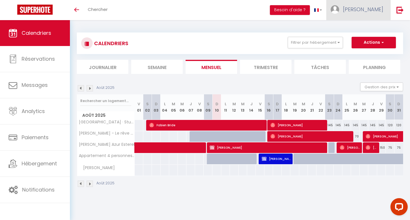
click at [371, 8] on span "[PERSON_NAME]" at bounding box center [363, 9] width 40 height 7
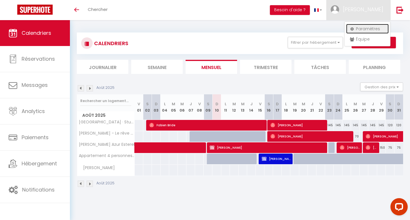
click at [368, 29] on link "Paramètres" at bounding box center [367, 29] width 43 height 10
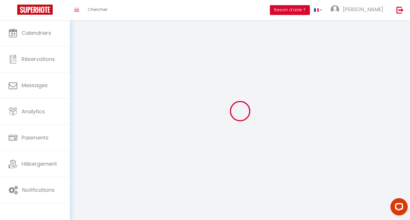
type input "[PERSON_NAME]"
type input "JANNETTA"
type input "[PHONE_NUMBER]"
type input "[STREET_ADDRESS]"
type input "83530"
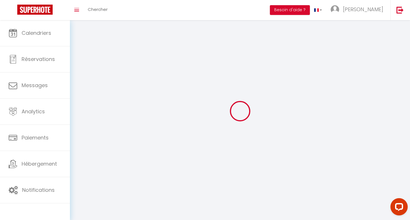
type input "Agay"
type input "6T9dXt5yu476Rb19K2GmH9Nms"
type input "TjqZMGzsQ9V9GQusxWIzOePaT"
type input "6T9dXt5yu476Rb19K2GmH9Nms"
type input "TjqZMGzsQ9V9GQusxWIzOePaT"
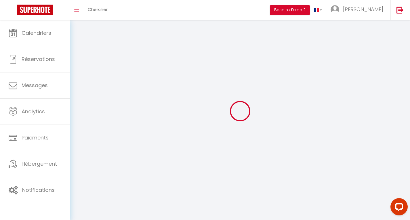
type input "[URL][DOMAIN_NAME]"
select select "28"
select select "fr"
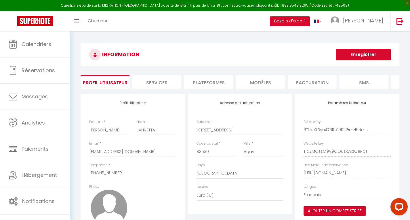
click at [212, 79] on li "Plateformes" at bounding box center [208, 82] width 49 height 14
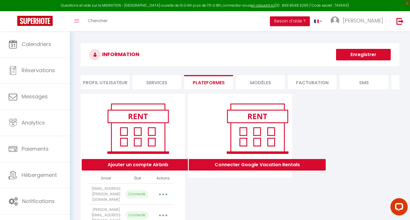
click at [261, 83] on li "MODÈLES" at bounding box center [260, 82] width 49 height 14
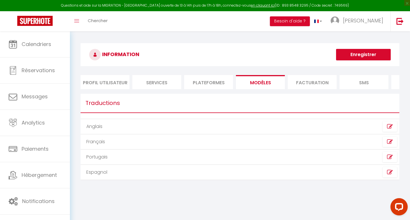
click at [208, 85] on li "Plateformes" at bounding box center [208, 82] width 49 height 14
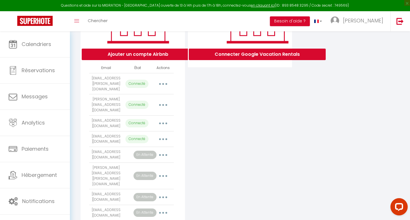
scroll to position [127, 0]
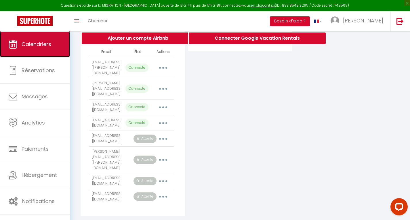
click at [36, 49] on link "Calendriers" at bounding box center [35, 44] width 70 height 26
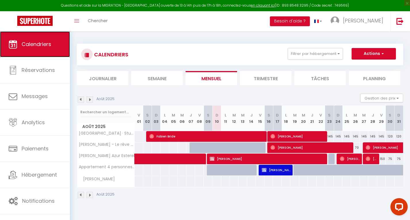
click at [36, 49] on link "Calendriers" at bounding box center [35, 44] width 70 height 26
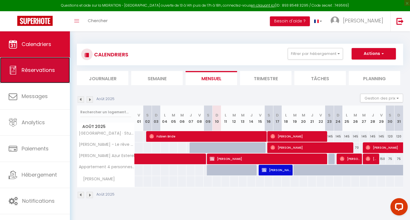
click at [36, 72] on span "Réservations" at bounding box center [38, 69] width 33 height 7
select select "not_cancelled"
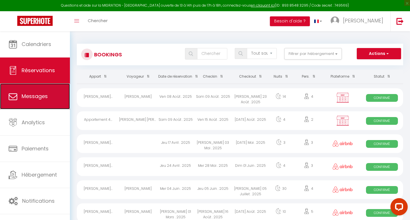
click at [45, 93] on span "Messages" at bounding box center [35, 96] width 26 height 7
select select "message"
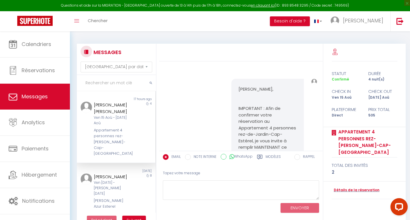
scroll to position [166, 0]
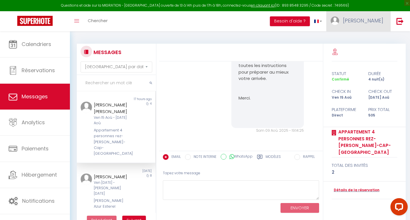
click at [372, 19] on span "[PERSON_NAME]" at bounding box center [363, 20] width 40 height 7
click at [366, 39] on link "Paramètres" at bounding box center [367, 40] width 43 height 10
select select "28"
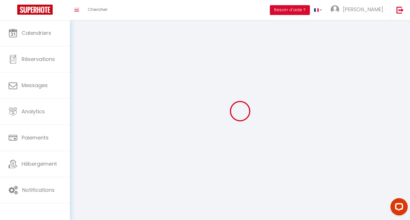
type input "6T9dXt5yu476Rb19K2GmH9Nms"
type input "TjqZMGzsQ9V9GQusxWIzOePaT"
type input "[URL][DOMAIN_NAME]"
select select "fr"
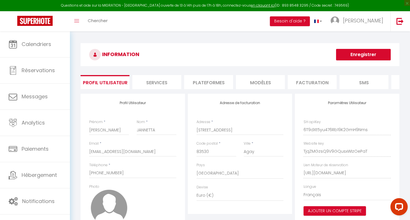
click at [171, 80] on li "Services" at bounding box center [156, 82] width 49 height 14
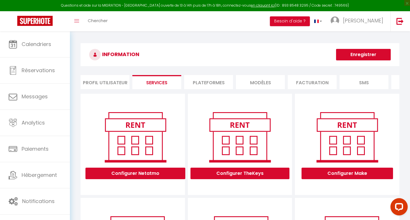
click at [210, 83] on li "Plateformes" at bounding box center [208, 82] width 49 height 14
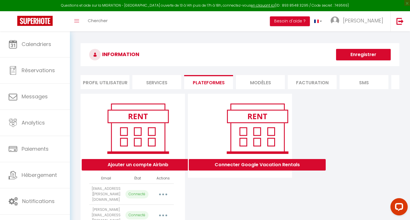
click at [269, 79] on li "MODÈLES" at bounding box center [260, 82] width 49 height 14
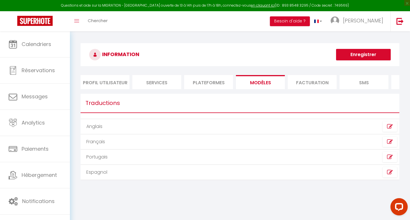
click at [314, 85] on li "Facturation" at bounding box center [312, 82] width 49 height 14
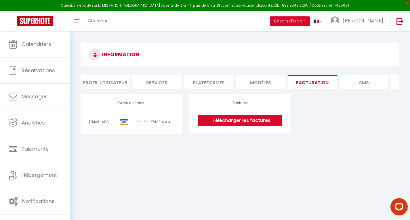
click at [356, 83] on li "SMS" at bounding box center [363, 82] width 49 height 14
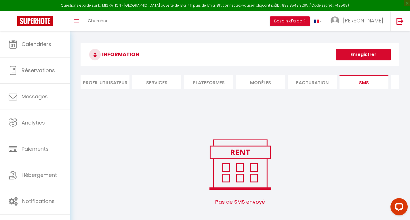
click at [356, 83] on li "SMS" at bounding box center [363, 82] width 49 height 14
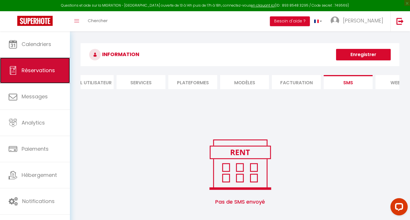
click at [27, 61] on link "Réservations" at bounding box center [35, 71] width 70 height 26
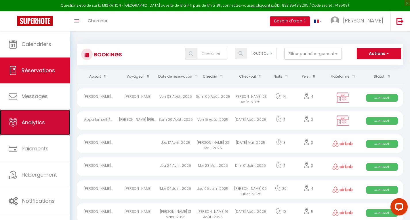
click at [43, 116] on link "Analytics" at bounding box center [35, 123] width 70 height 26
select select "2025"
select select "8"
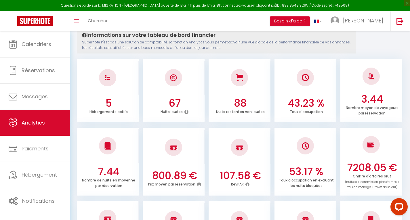
scroll to position [69, 0]
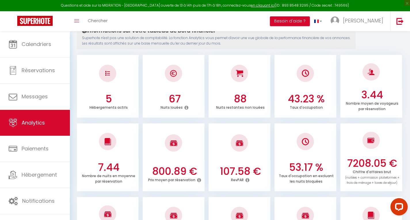
click at [108, 77] on div at bounding box center [107, 73] width 17 height 17
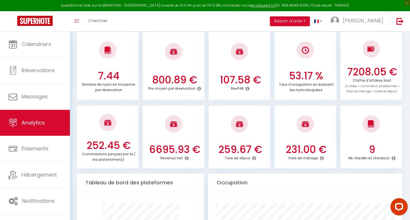
scroll to position [162, 0]
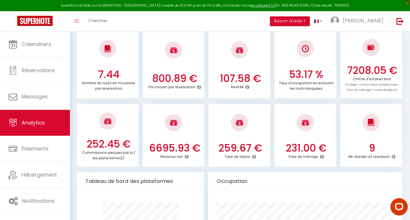
click at [253, 157] on icon at bounding box center [254, 156] width 4 height 5
click at [324, 128] on div at bounding box center [305, 123] width 62 height 34
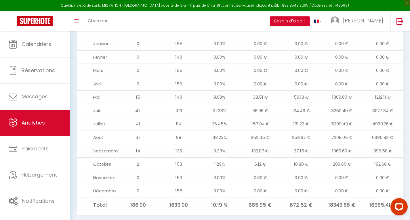
scroll to position [636, 0]
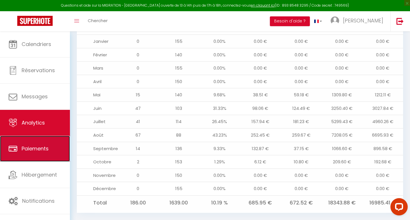
click at [46, 150] on span "Paiements" at bounding box center [35, 148] width 27 height 7
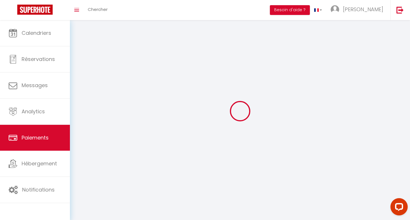
select select "2"
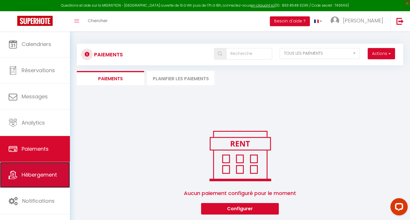
click at [35, 175] on span "Hébergement" at bounding box center [39, 174] width 35 height 7
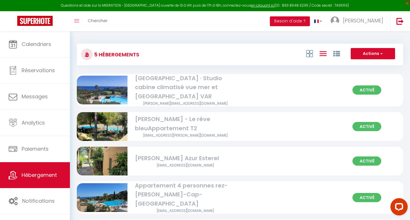
click at [113, 193] on img at bounding box center [102, 198] width 51 height 34
select select "3"
select select "2"
select select "1"
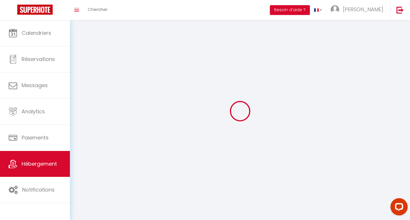
select select
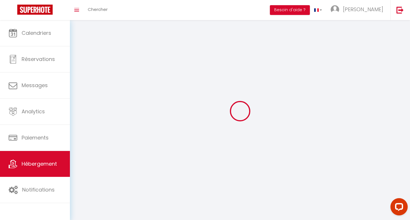
select select
checkbox input "false"
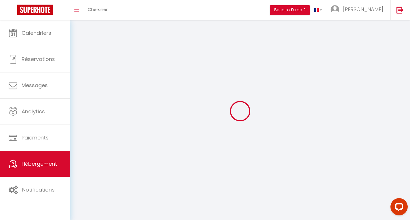
checkbox input "false"
select select
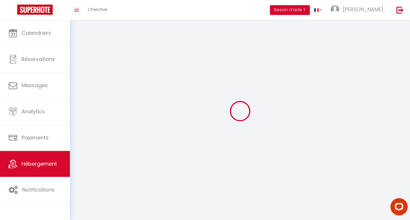
select select
checkbox input "false"
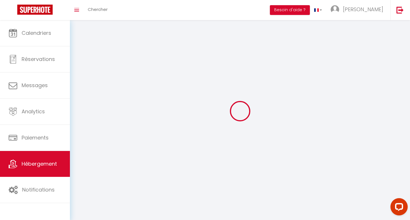
checkbox input "false"
select select
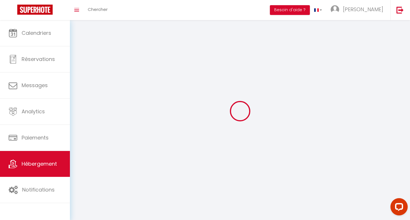
select select "28"
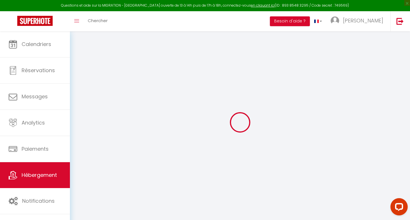
select select
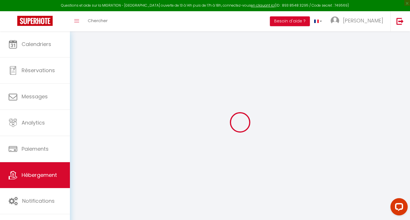
select select
checkbox input "false"
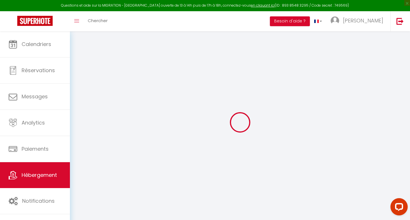
select select
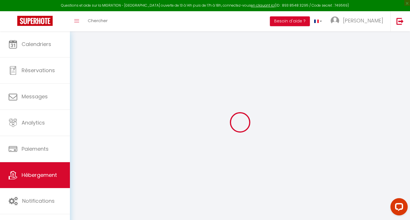
select select
checkbox input "false"
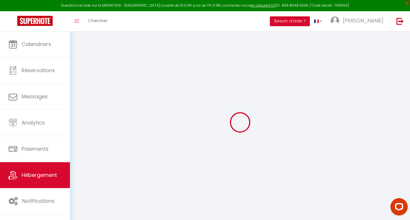
checkbox input "false"
select select
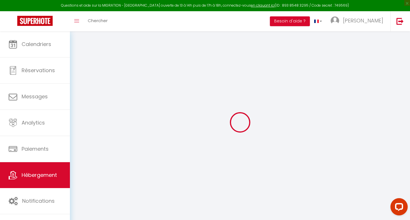
select select
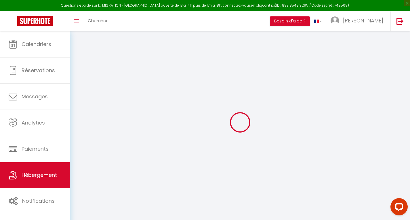
checkbox input "false"
select select
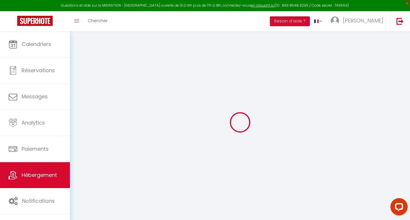
select select
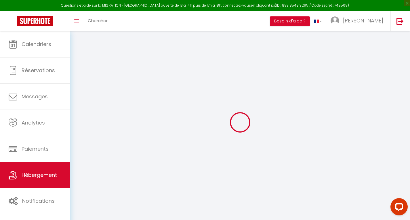
select select
checkbox input "false"
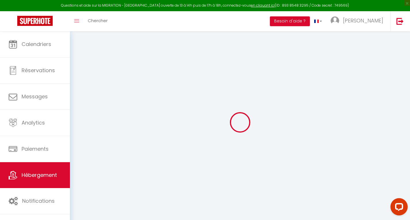
checkbox input "false"
select select
type input "Appartement 4 personnes rez-[PERSON_NAME]-Cap-[GEOGRAPHIC_DATA]"
select select "5"
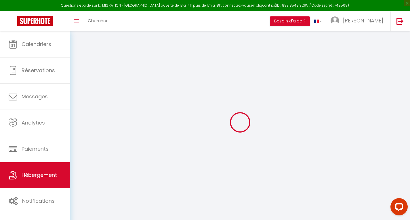
type input "76"
type input "700"
select select
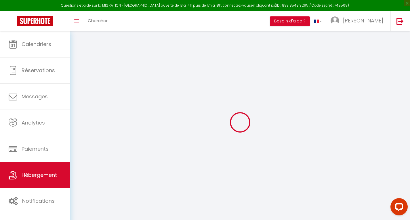
select select
type input "[STREET_ADDRESS]"
type input "83530"
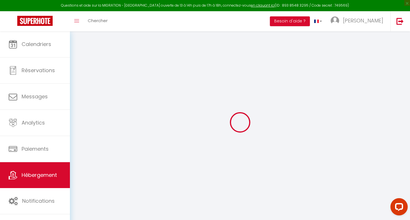
type input "Saint-Raphaël"
type input "[EMAIL_ADDRESS][DOMAIN_NAME]"
select select
checkbox input "false"
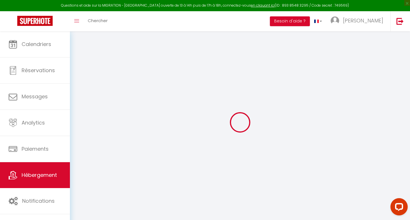
checkbox input "false"
type input "0"
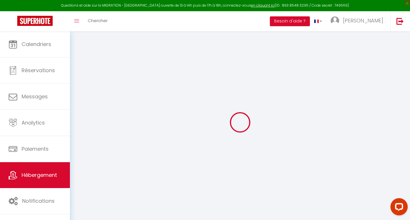
type input "0"
select select
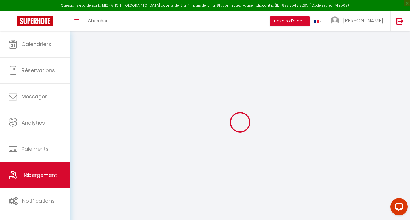
select select
checkbox input "false"
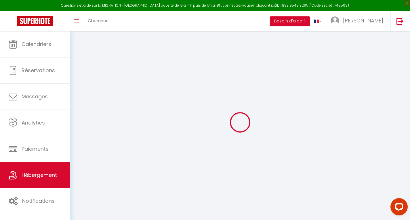
checkbox input "false"
select select
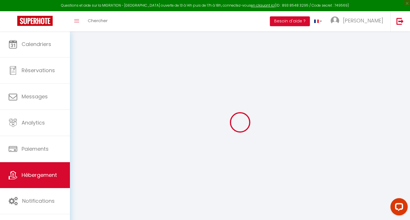
select select
checkbox input "false"
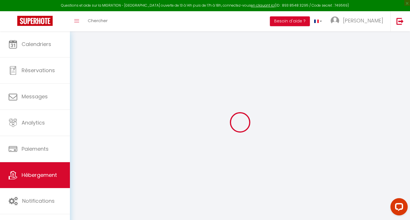
checkbox input "false"
select select
checkbox input "false"
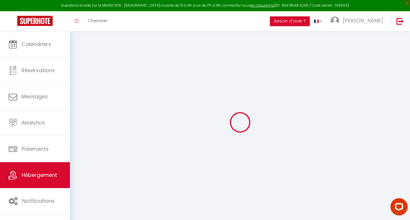
checkbox input "false"
select select "16:00"
select select "21:00"
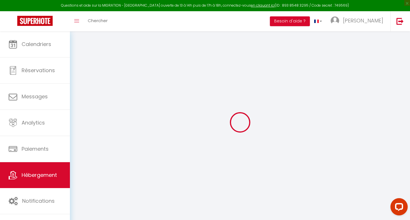
select select "10:00"
select select "30"
select select "120"
select select "10:00"
select select
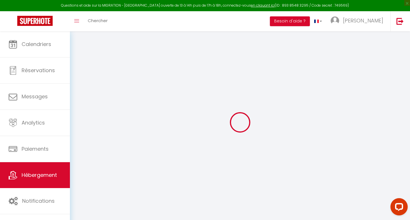
checkbox input "false"
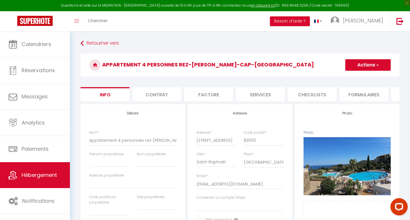
select select
checkbox input "false"
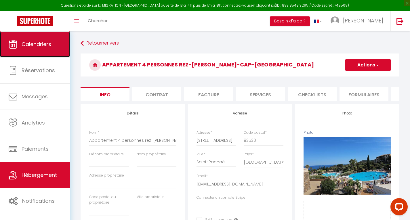
click at [38, 49] on link "Calendriers" at bounding box center [35, 44] width 70 height 26
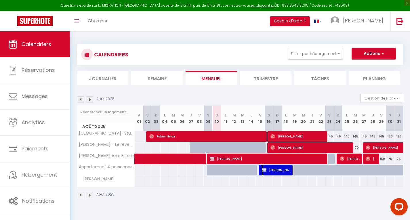
click at [271, 169] on span "[PERSON_NAME] [PERSON_NAME]" at bounding box center [276, 170] width 29 height 11
select select "OK"
select select "KO"
select select "1"
select select "0"
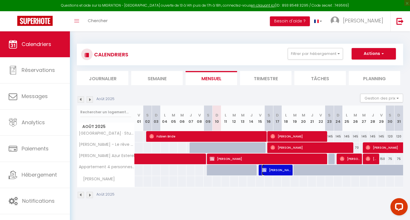
select select "1"
select select
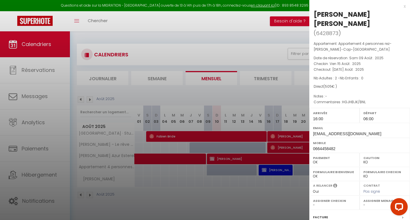
click at [271, 169] on div at bounding box center [205, 110] width 410 height 220
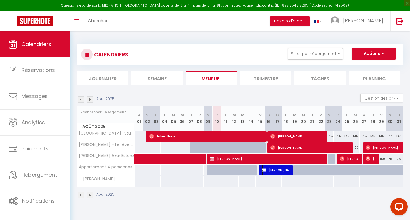
click at [272, 169] on span "[PERSON_NAME] [PERSON_NAME]" at bounding box center [276, 170] width 29 height 11
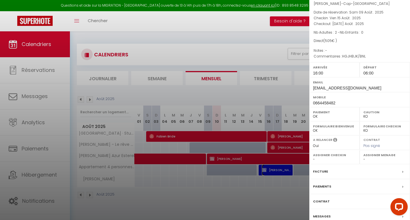
scroll to position [54, 0]
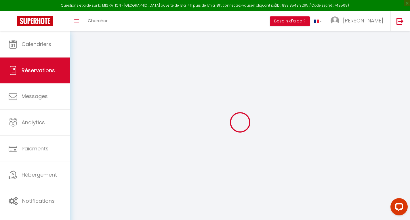
type input "[PERSON_NAME]"
type input "jj"
type input "[EMAIL_ADDRESS][DOMAIN_NAME]"
type input "0664458482"
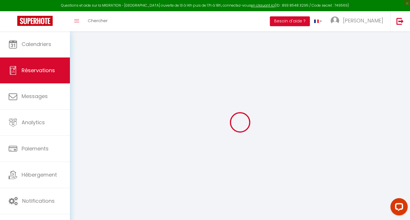
type input "0664458482"
type input "83530"
type input "[STREET_ADDRESS]"
type input "Agay"
select select "FR"
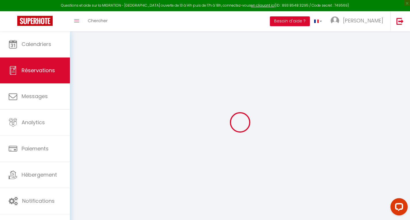
type input "30"
type input "50"
type input "1"
type input "2"
select select "75295"
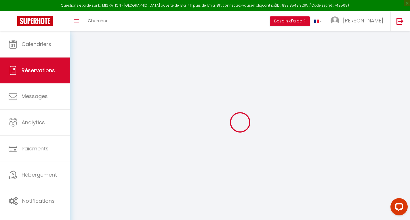
select select "1"
type input "Ven 15 Août 2025"
select select
type input "[DATE] Août 2025"
select select
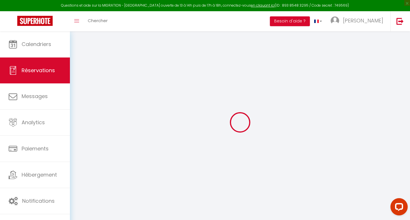
type input "2"
select select "12"
select select
type input "304"
checkbox input "false"
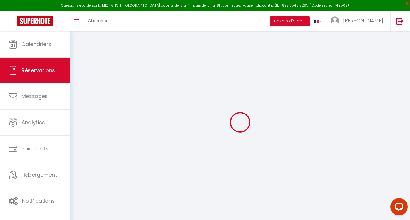
type input "0"
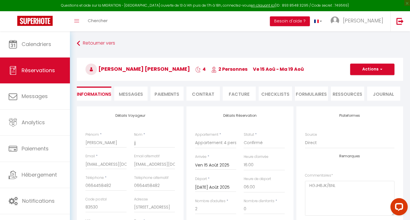
click at [129, 91] on span "Messages" at bounding box center [131, 94] width 24 height 7
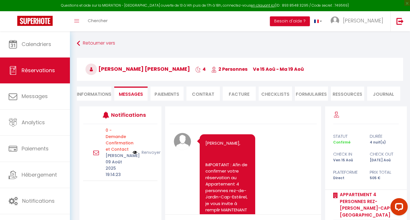
click at [99, 96] on li "Informations" at bounding box center [94, 94] width 35 height 14
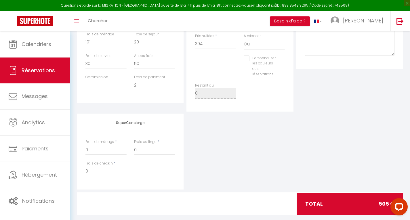
scroll to position [218, 0]
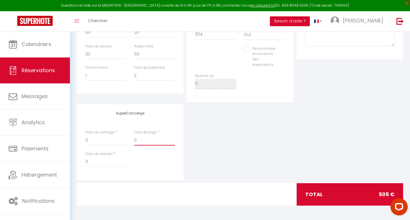
click at [152, 137] on input "0" at bounding box center [154, 140] width 41 height 10
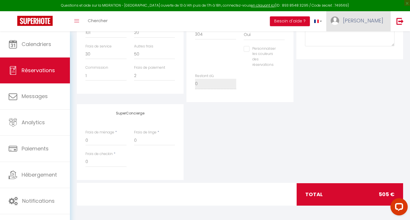
click at [374, 21] on span "[PERSON_NAME]" at bounding box center [363, 20] width 40 height 7
click at [361, 39] on link "Paramètres" at bounding box center [367, 40] width 43 height 10
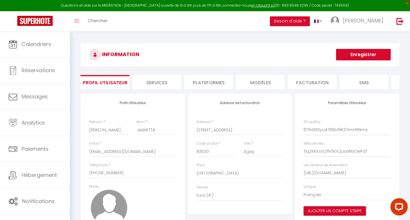
click at [153, 80] on li "Services" at bounding box center [156, 82] width 49 height 14
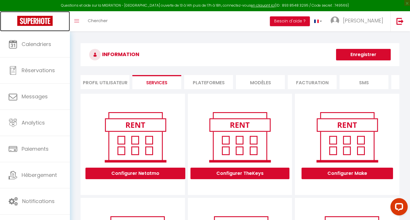
click at [39, 21] on img at bounding box center [34, 21] width 35 height 10
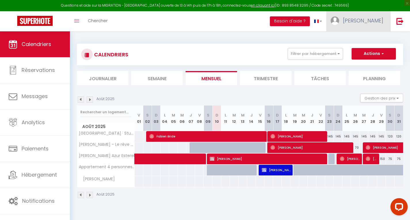
click at [376, 21] on span "[PERSON_NAME]" at bounding box center [363, 20] width 40 height 7
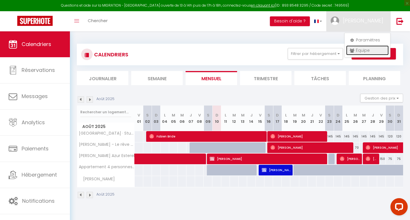
click at [359, 53] on link "Équipe" at bounding box center [367, 50] width 43 height 10
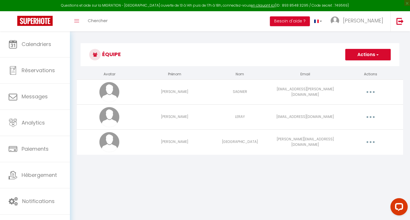
click at [361, 51] on button "Actions" at bounding box center [367, 55] width 45 height 12
click at [309, 190] on body "Questions et aide sur la MIGRATION - [GEOGRAPHIC_DATA] ouverte de 13 à 14h puis…" at bounding box center [205, 141] width 410 height 220
click at [354, 77] on th "Actions" at bounding box center [370, 74] width 65 height 10
click at [372, 58] on button "Actions" at bounding box center [367, 55] width 45 height 12
click at [370, 92] on icon "button" at bounding box center [371, 92] width 2 height 2
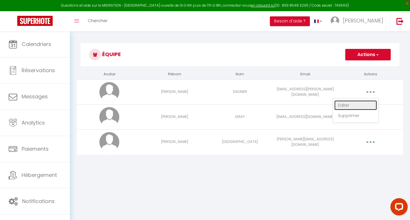
click at [342, 105] on link "Editer" at bounding box center [355, 105] width 43 height 10
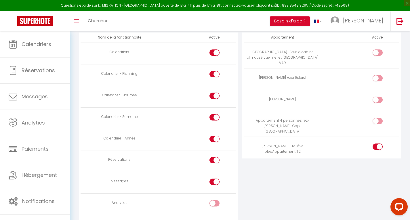
scroll to position [335, 0]
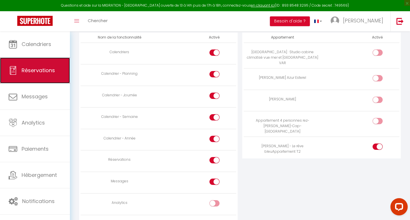
click at [30, 70] on span "Réservations" at bounding box center [38, 70] width 33 height 7
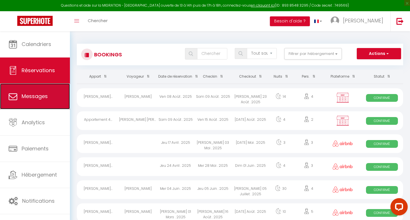
click at [26, 98] on span "Messages" at bounding box center [35, 96] width 26 height 7
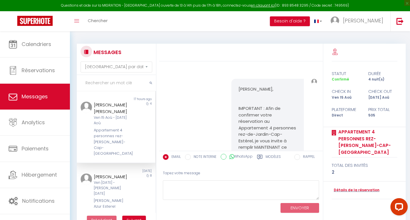
scroll to position [166, 0]
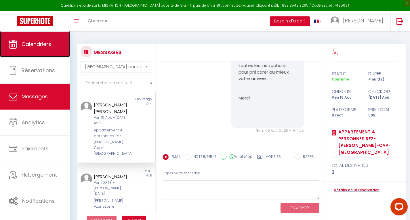
click at [23, 45] on span "Calendriers" at bounding box center [37, 44] width 30 height 7
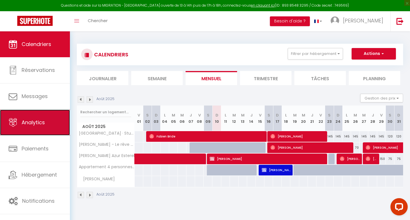
click at [18, 123] on link "Analytics" at bounding box center [35, 123] width 70 height 26
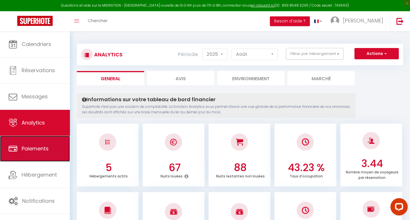
click at [26, 148] on span "Paiements" at bounding box center [35, 148] width 27 height 7
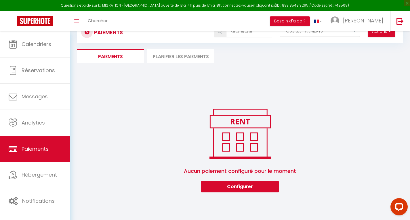
scroll to position [31, 0]
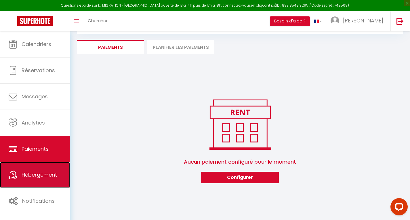
click at [27, 173] on span "Hébergement" at bounding box center [39, 174] width 35 height 7
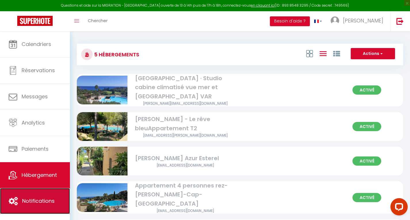
click at [30, 200] on span "Notifications" at bounding box center [38, 200] width 33 height 7
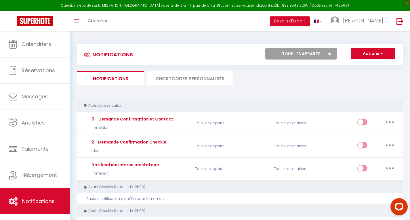
click at [327, 54] on select "Tous les apparts SONNEVILLE · Studio cabine climatisé vue mer et [GEOGRAPHIC_DA…" at bounding box center [301, 54] width 72 height 12
click at [393, 52] on button "Actions" at bounding box center [373, 54] width 44 height 12
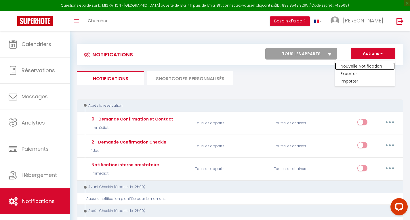
click at [373, 64] on link "Nouvelle Notification" at bounding box center [365, 65] width 60 height 7
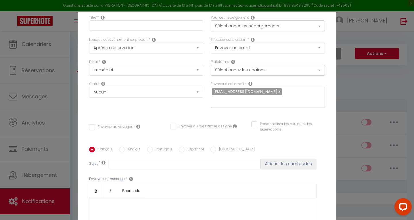
scroll to position [27, 0]
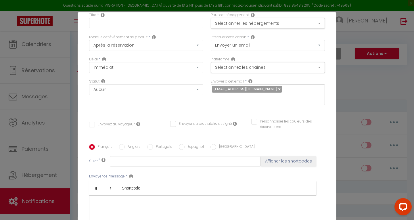
click at [89, 125] on input "Envoyez au voyageur" at bounding box center [111, 125] width 45 height 6
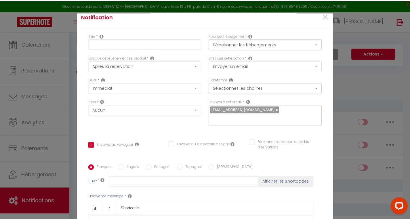
scroll to position [0, 0]
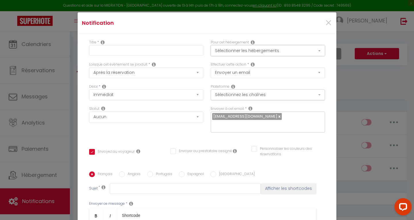
click at [312, 49] on button "Sélectionner les hébergements" at bounding box center [268, 50] width 114 height 11
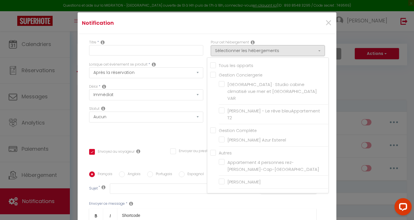
click at [232, 64] on input "Tous les apparts" at bounding box center [269, 65] width 118 height 6
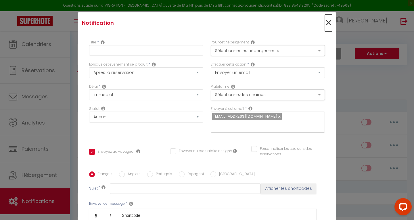
click at [325, 25] on span "×" at bounding box center [328, 22] width 7 height 17
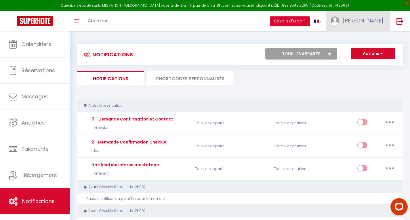
click at [367, 19] on span "[PERSON_NAME]" at bounding box center [363, 20] width 40 height 7
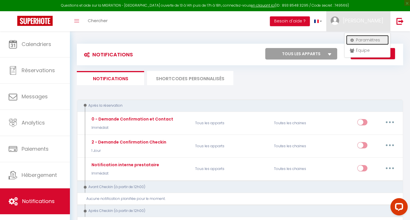
click at [366, 40] on link "Paramètres" at bounding box center [367, 40] width 43 height 10
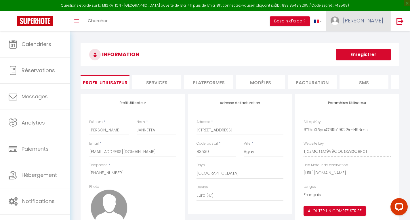
click at [368, 22] on span "[PERSON_NAME]" at bounding box center [363, 20] width 40 height 7
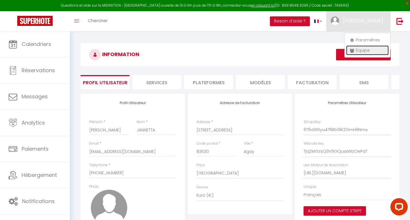
click at [360, 50] on link "Équipe" at bounding box center [367, 50] width 43 height 10
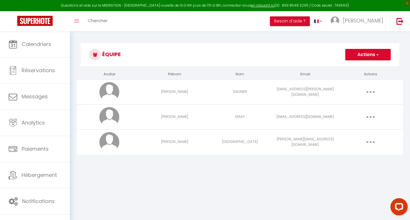
click at [364, 49] on button "Actions" at bounding box center [367, 55] width 45 height 12
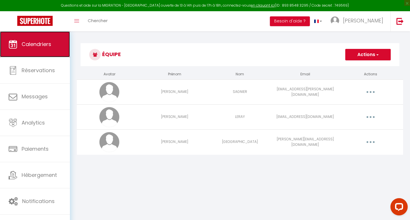
click at [32, 43] on span "Calendriers" at bounding box center [37, 44] width 30 height 7
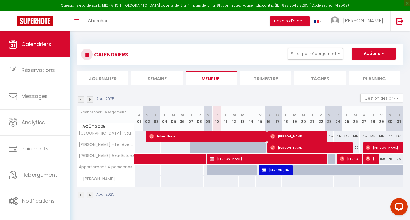
click at [100, 179] on span "[PERSON_NAME]" at bounding box center [97, 179] width 38 height 6
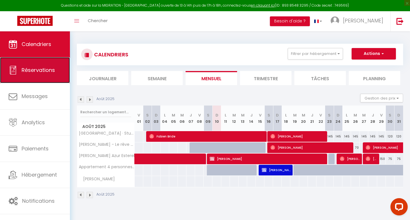
click at [26, 68] on span "Réservations" at bounding box center [38, 69] width 33 height 7
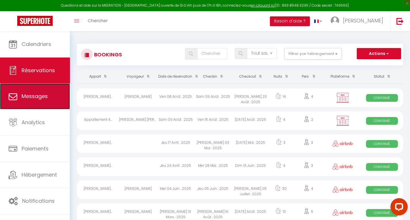
click at [30, 93] on span "Messages" at bounding box center [35, 96] width 26 height 7
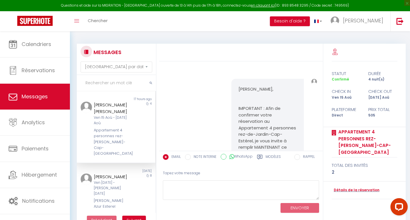
scroll to position [166, 0]
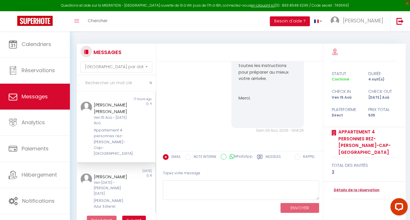
click at [116, 180] on div "Ven [DATE] - [PERSON_NAME] [DATE]" at bounding box center [113, 188] width 38 height 16
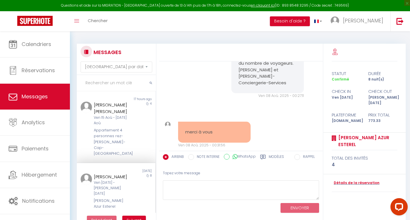
scroll to position [600, 0]
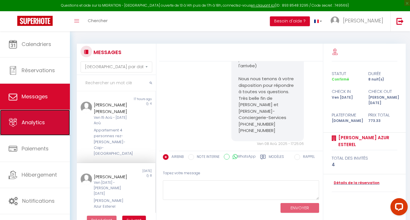
click at [39, 118] on link "Analytics" at bounding box center [35, 123] width 70 height 26
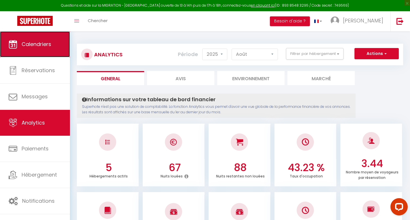
click at [37, 41] on span "Calendriers" at bounding box center [37, 44] width 30 height 7
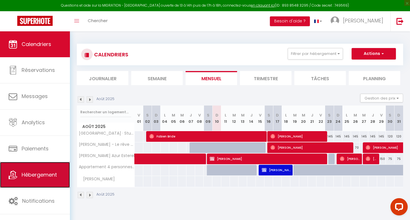
click at [35, 179] on link "Hébergement" at bounding box center [35, 175] width 70 height 26
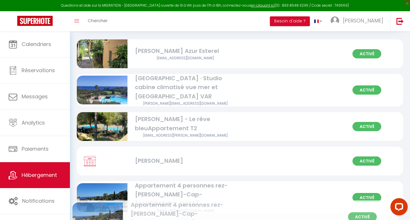
scroll to position [37, 0]
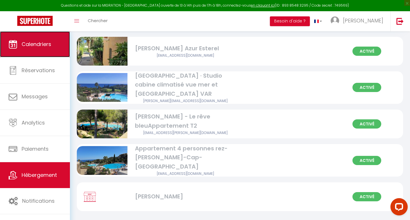
click at [37, 52] on link "Calendriers" at bounding box center [35, 44] width 70 height 26
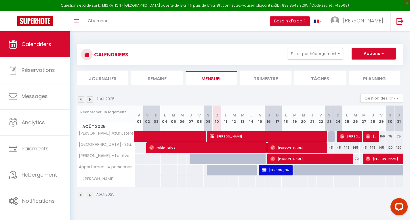
click at [90, 100] on img at bounding box center [90, 99] width 6 height 6
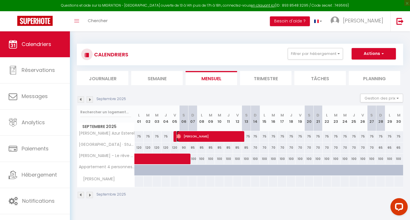
click at [220, 136] on span "[PERSON_NAME]" at bounding box center [208, 136] width 65 height 11
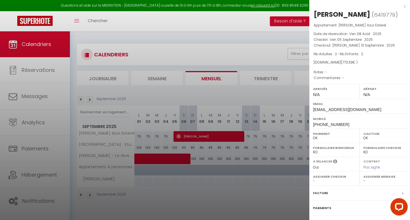
click at [400, 7] on div "x" at bounding box center [357, 6] width 96 height 7
